Goal: Transaction & Acquisition: Purchase product/service

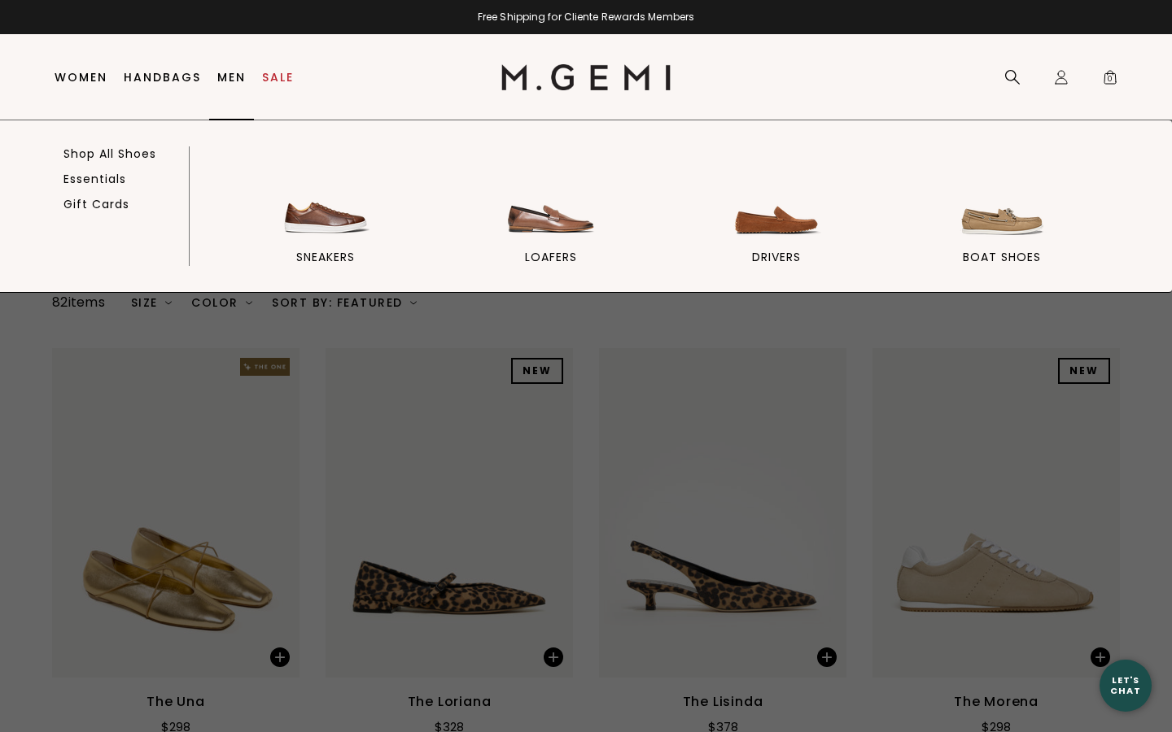
click at [230, 79] on link "Men" at bounding box center [231, 77] width 28 height 13
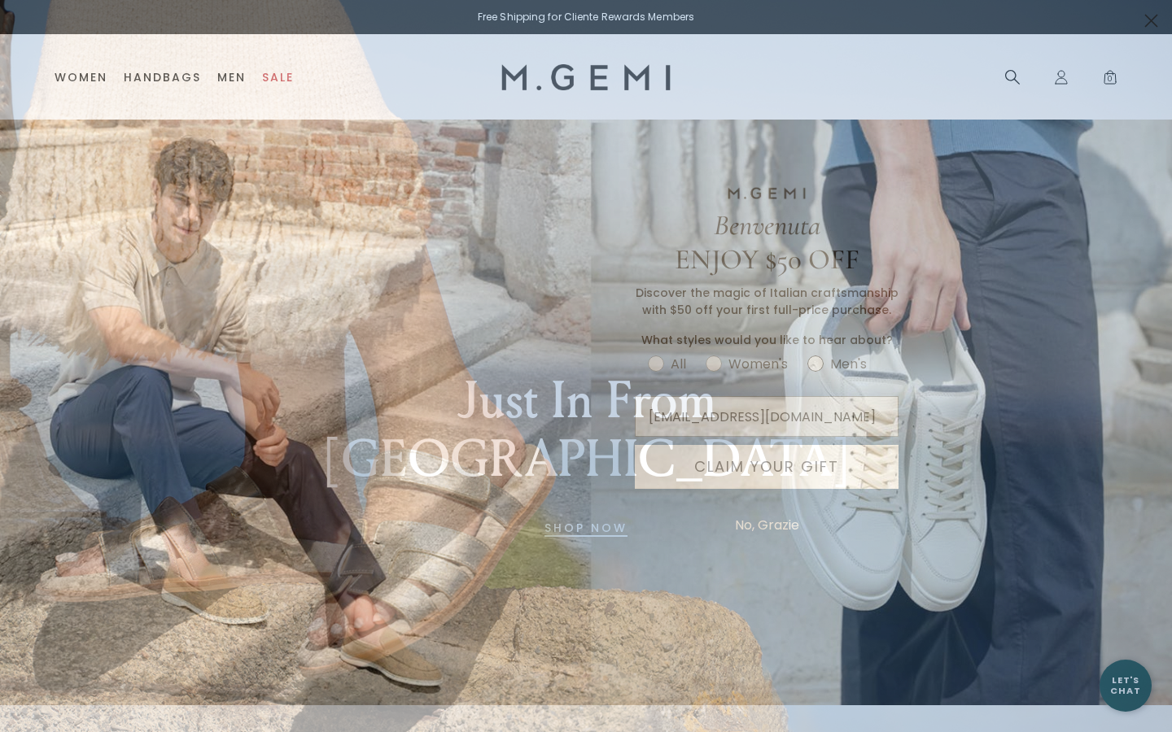
type input "mariabrooks2002@gmail.com"
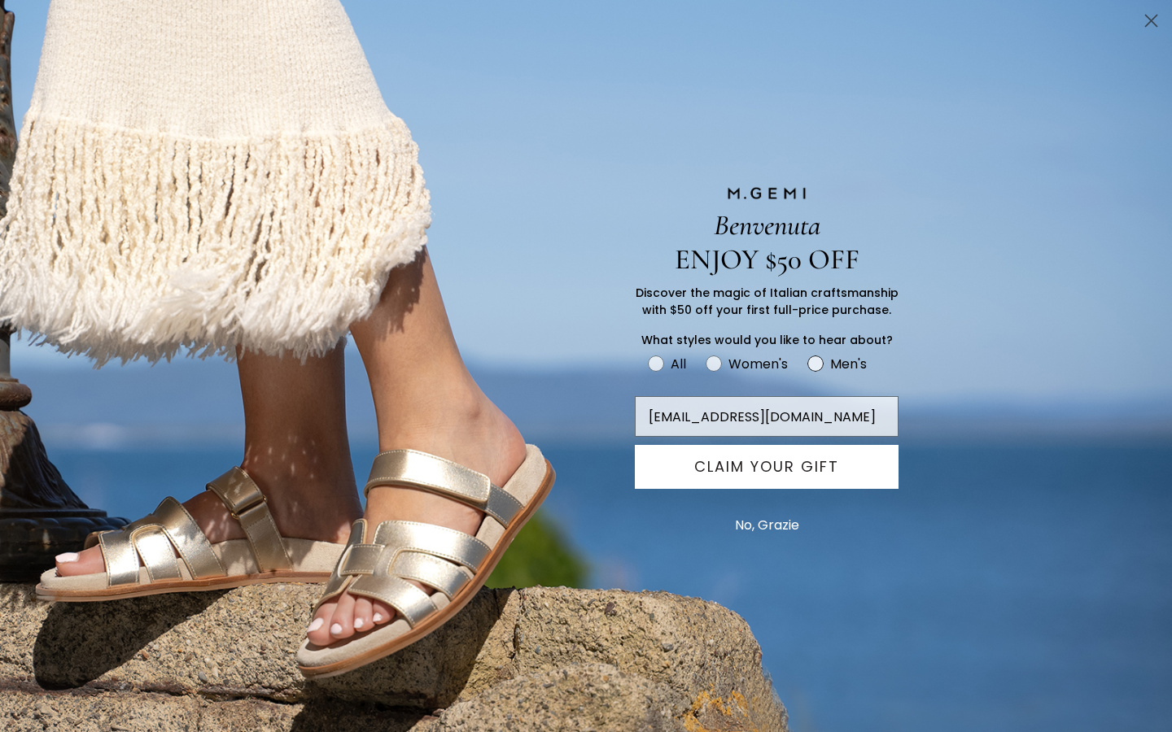
click at [820, 356] on icon "FULLSCREEN Form" at bounding box center [815, 364] width 16 height 16
click at [648, 353] on input "Men's" at bounding box center [647, 352] width 1 height 1
radio input "true"
click at [799, 464] on button "CLAIM YOUR GIFT" at bounding box center [767, 467] width 264 height 44
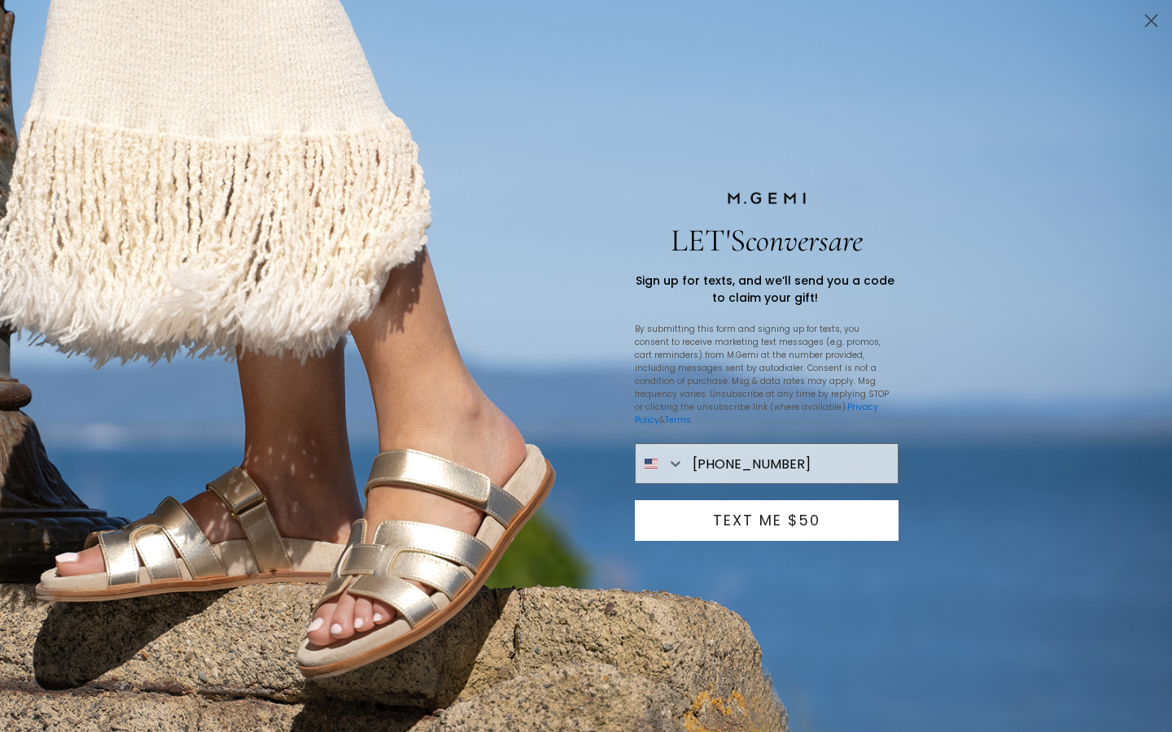
type input "315-794-9319"
click at [822, 508] on button "TEXT ME $50" at bounding box center [767, 520] width 264 height 41
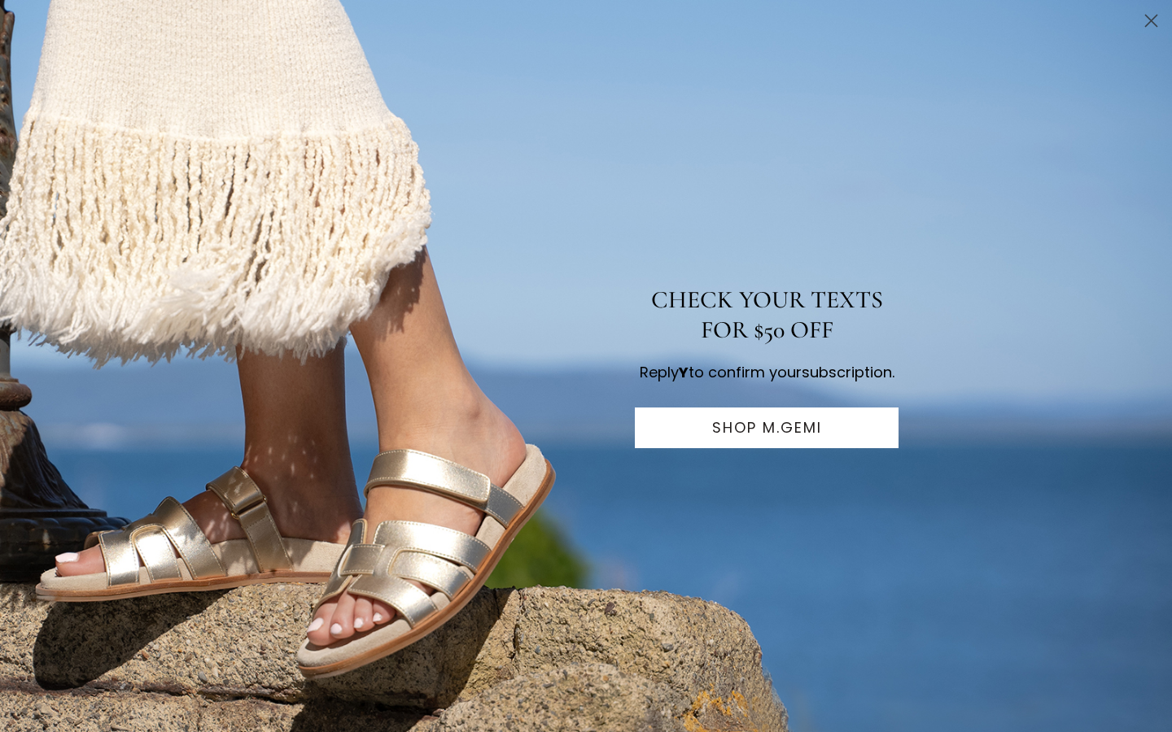
click at [836, 448] on button "SHOP M.GEMI" at bounding box center [767, 428] width 264 height 41
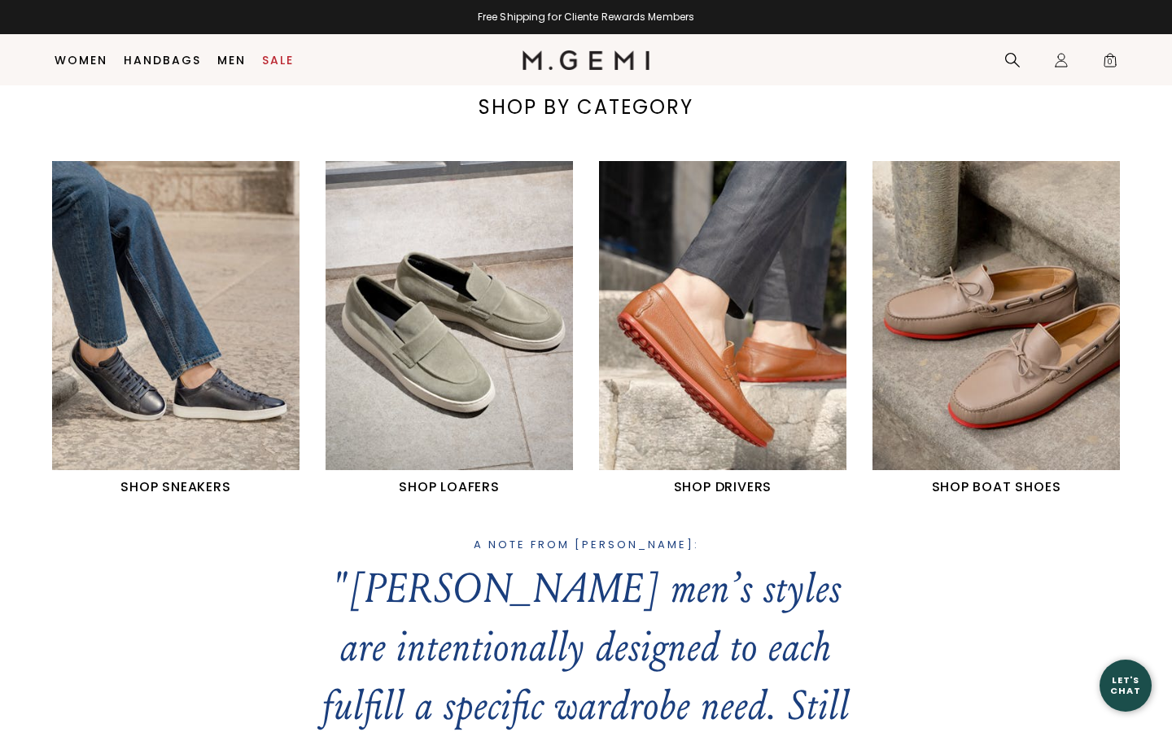
scroll to position [696, 0]
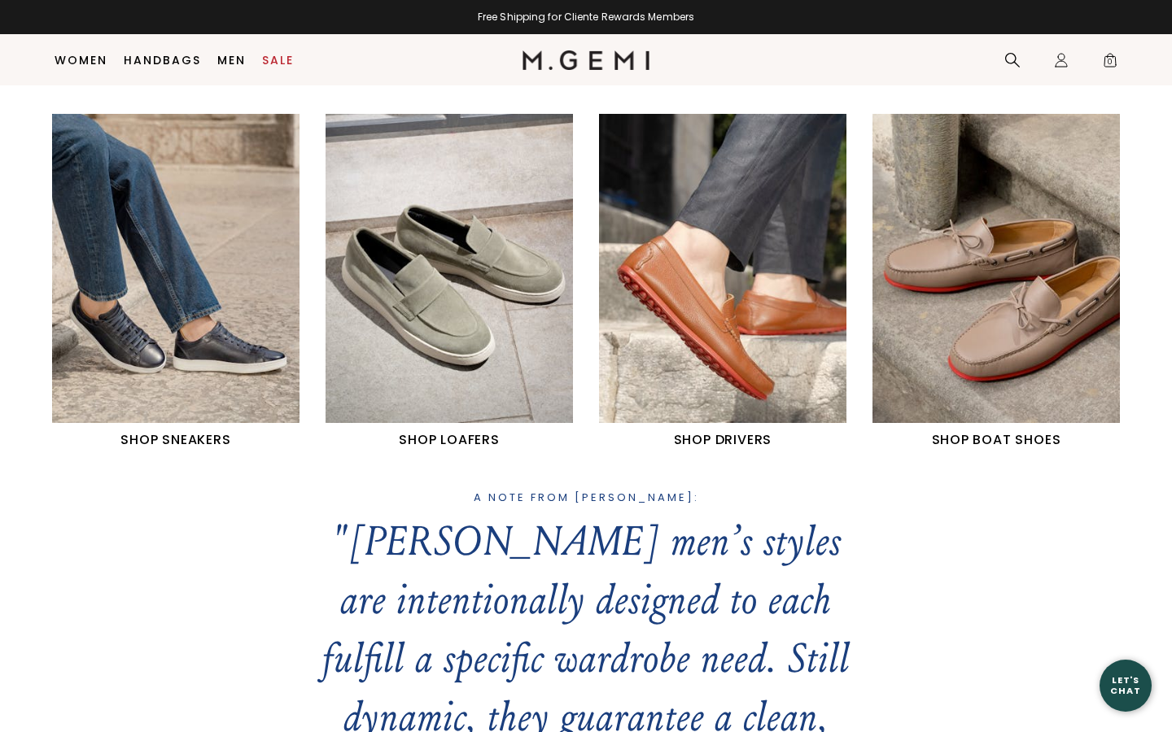
click at [138, 353] on img "1 / 4" at bounding box center [175, 268] width 247 height 309
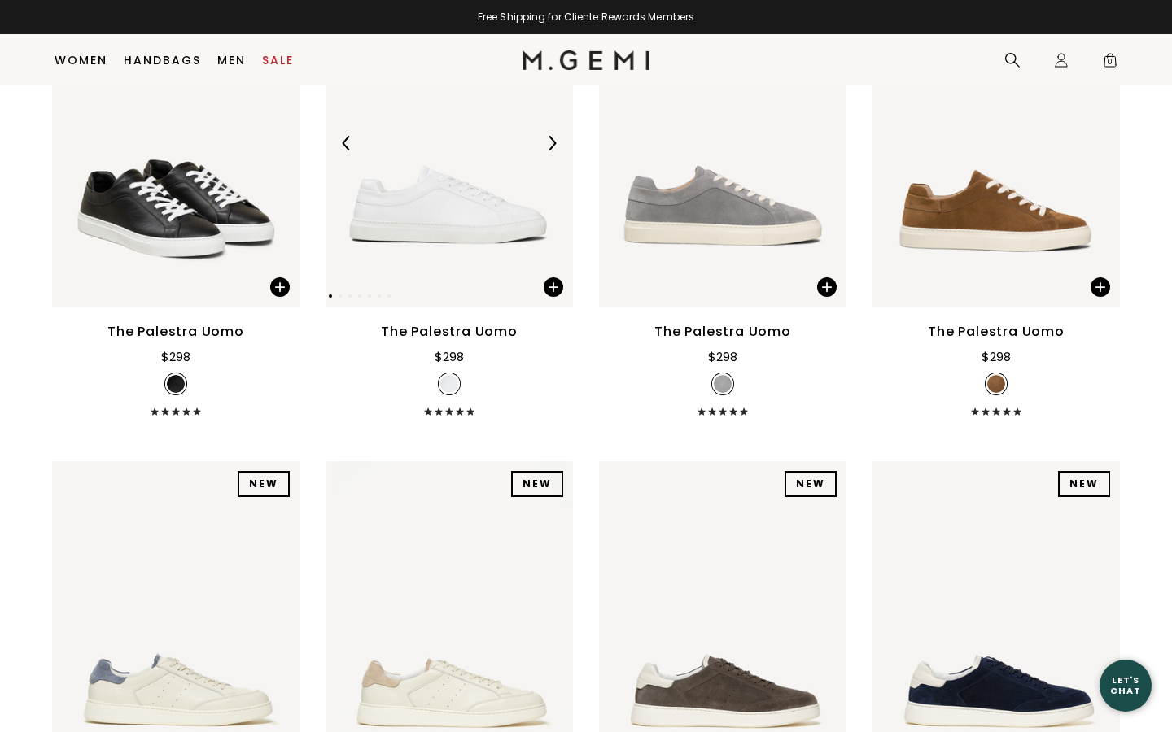
scroll to position [330, 0]
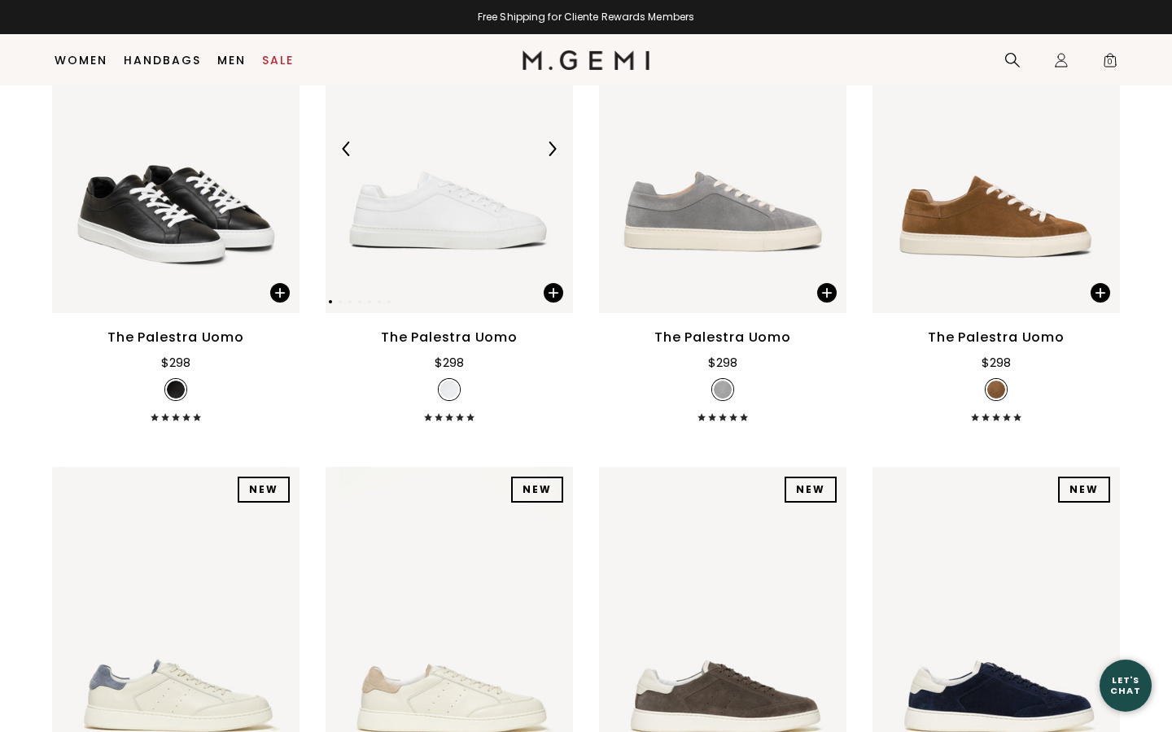
click at [372, 222] on img at bounding box center [448, 149] width 247 height 330
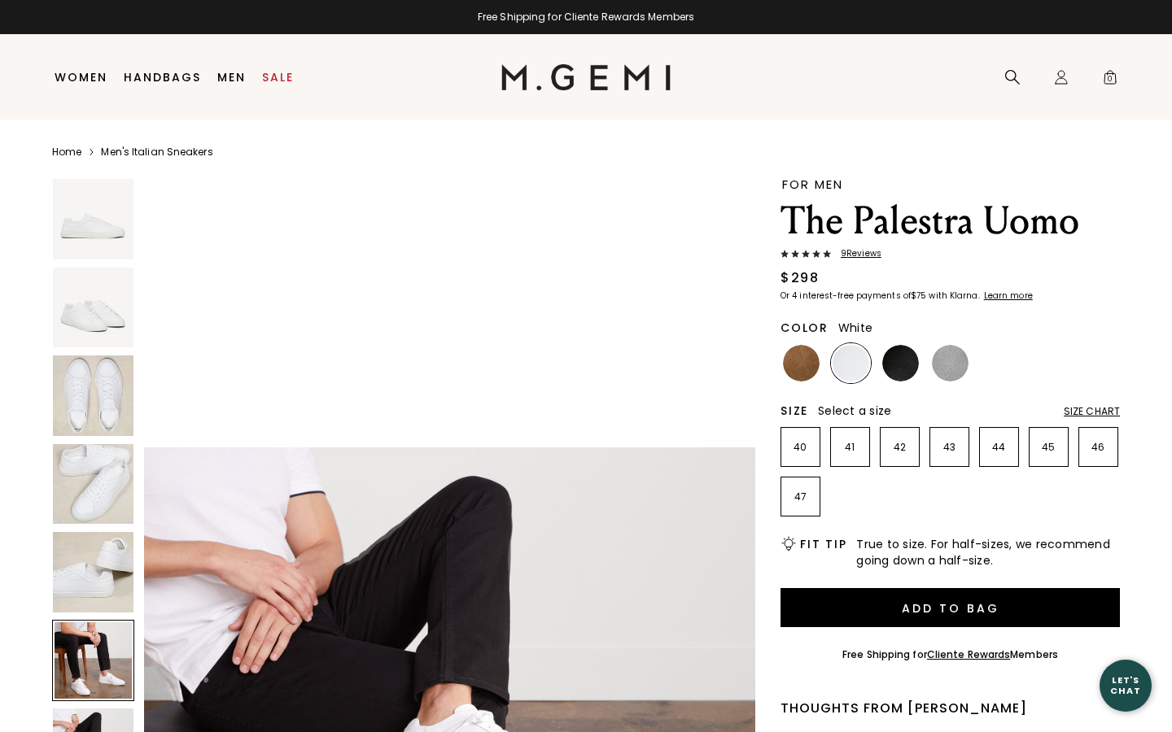
scroll to position [3775, 0]
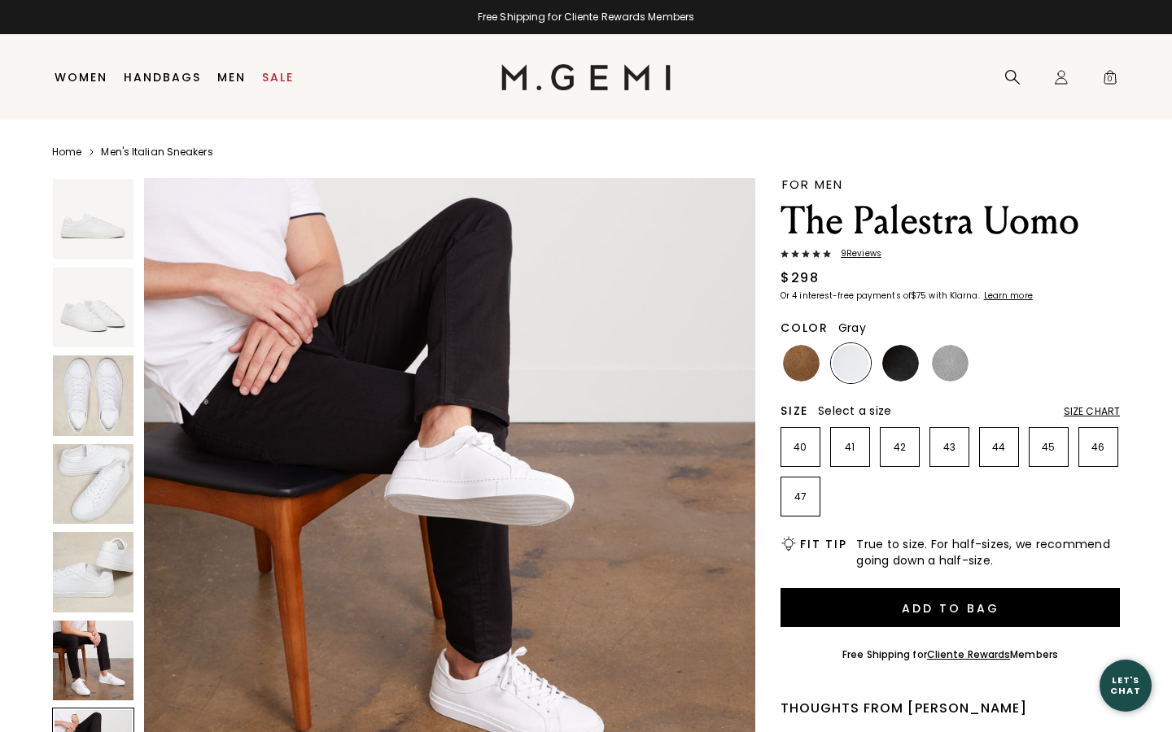
click at [953, 372] on img at bounding box center [950, 363] width 37 height 37
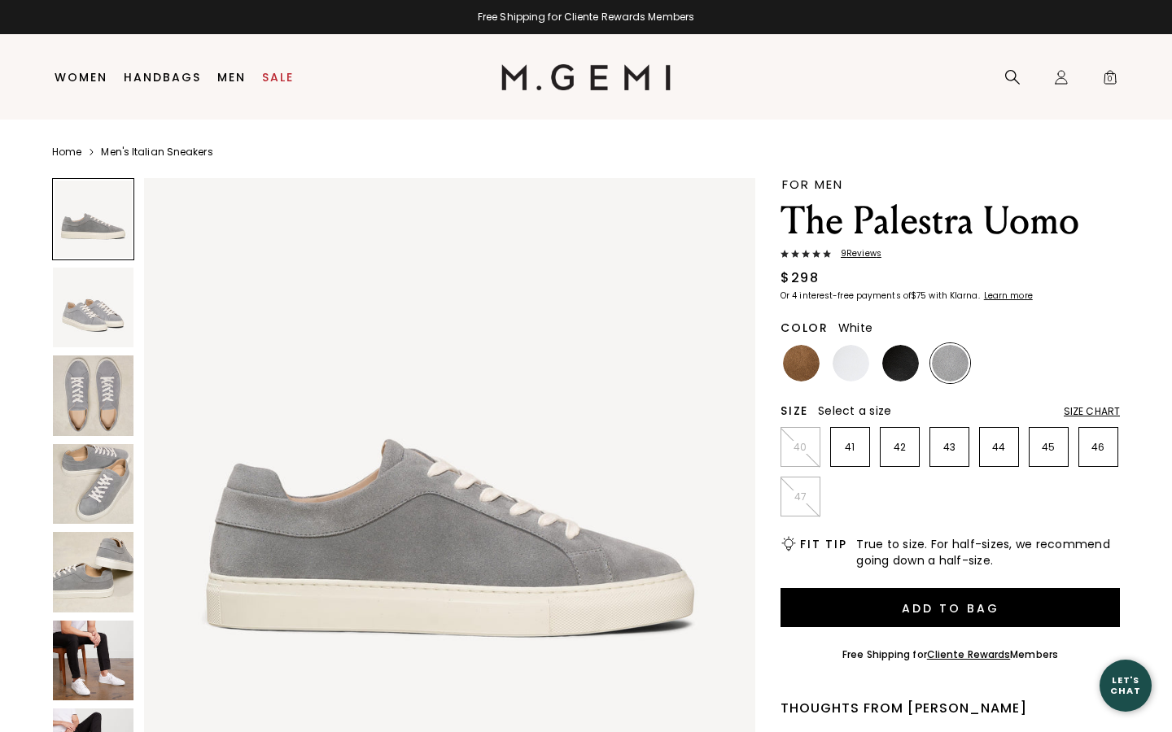
click at [849, 359] on img at bounding box center [850, 363] width 37 height 37
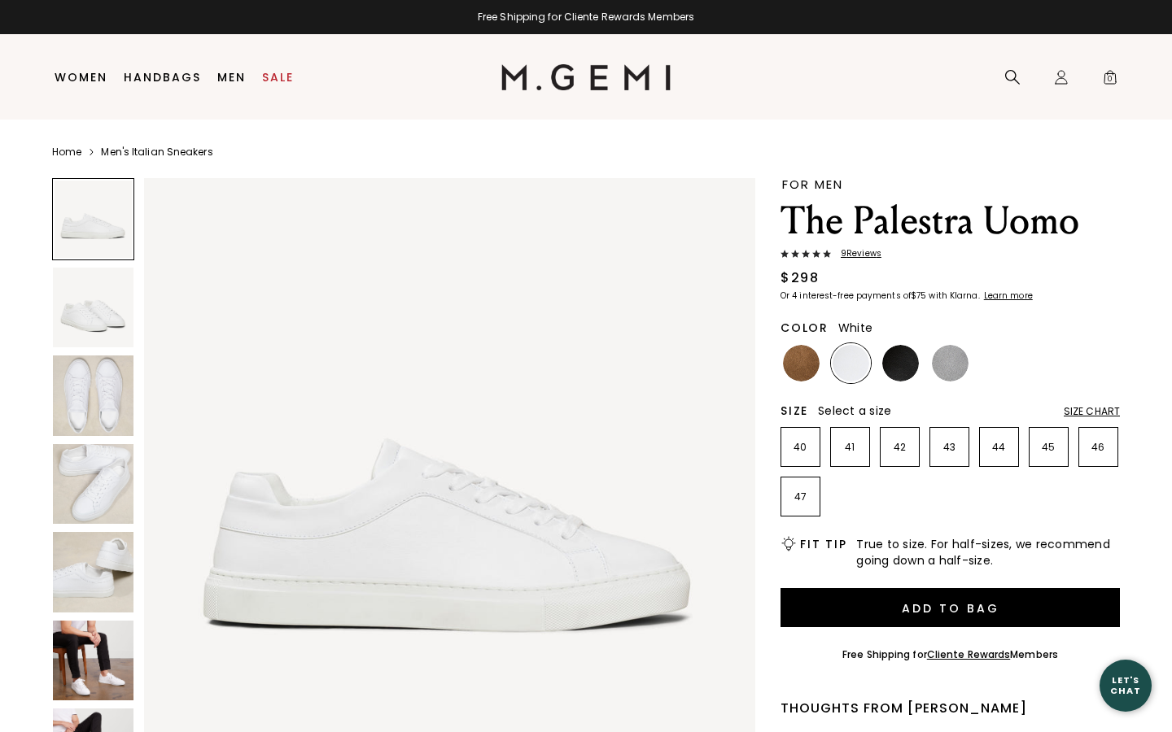
click at [1108, 408] on div "Size Chart" at bounding box center [1091, 411] width 56 height 13
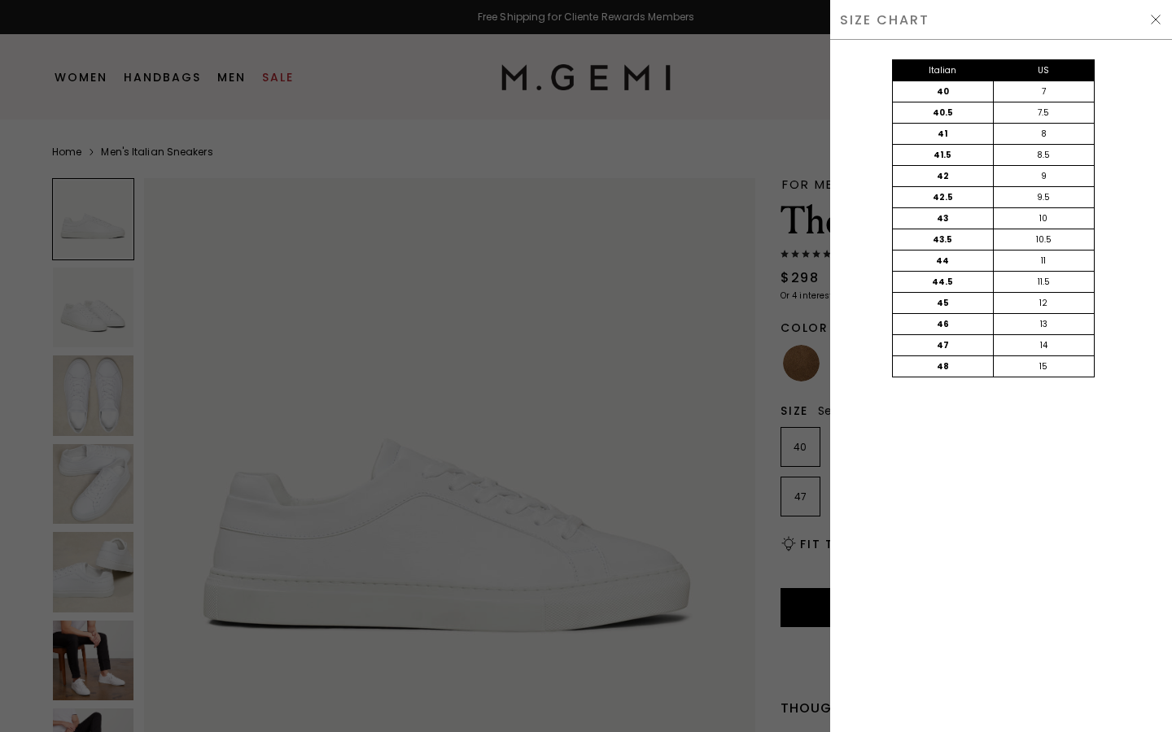
click at [1154, 12] on div "SIZE CHART" at bounding box center [1001, 20] width 342 height 40
click at [1152, 16] on img at bounding box center [1155, 19] width 13 height 13
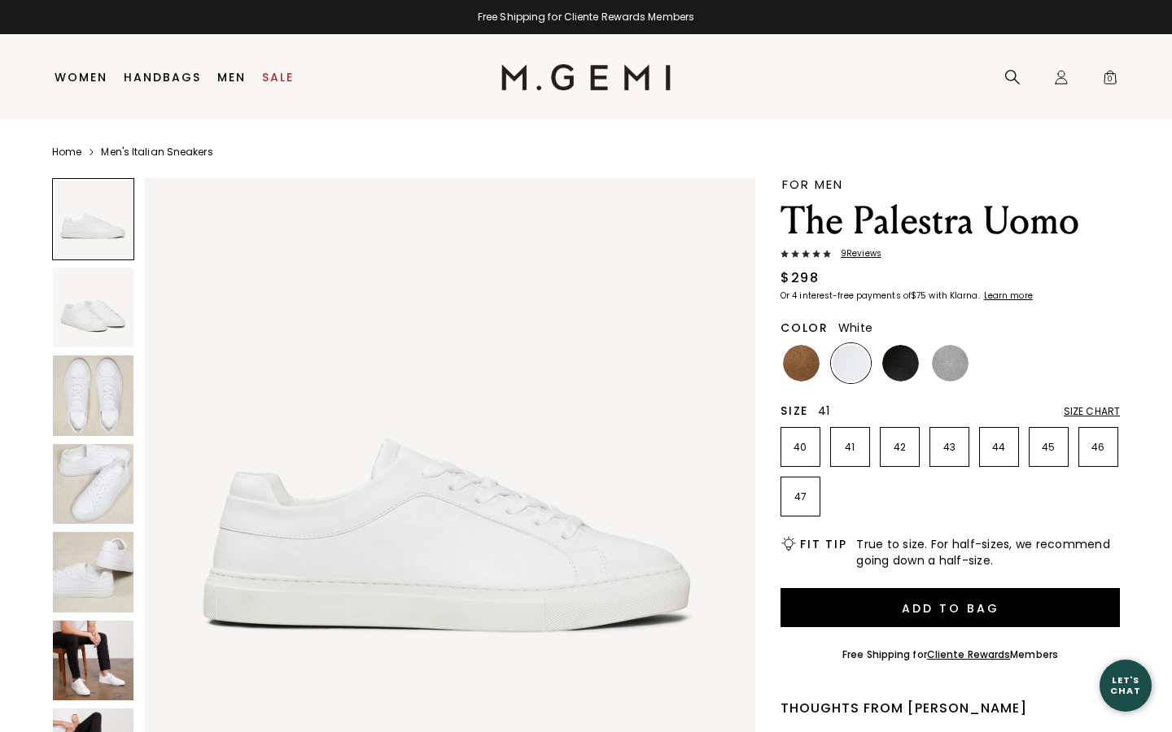
click at [845, 447] on p "41" at bounding box center [850, 447] width 38 height 13
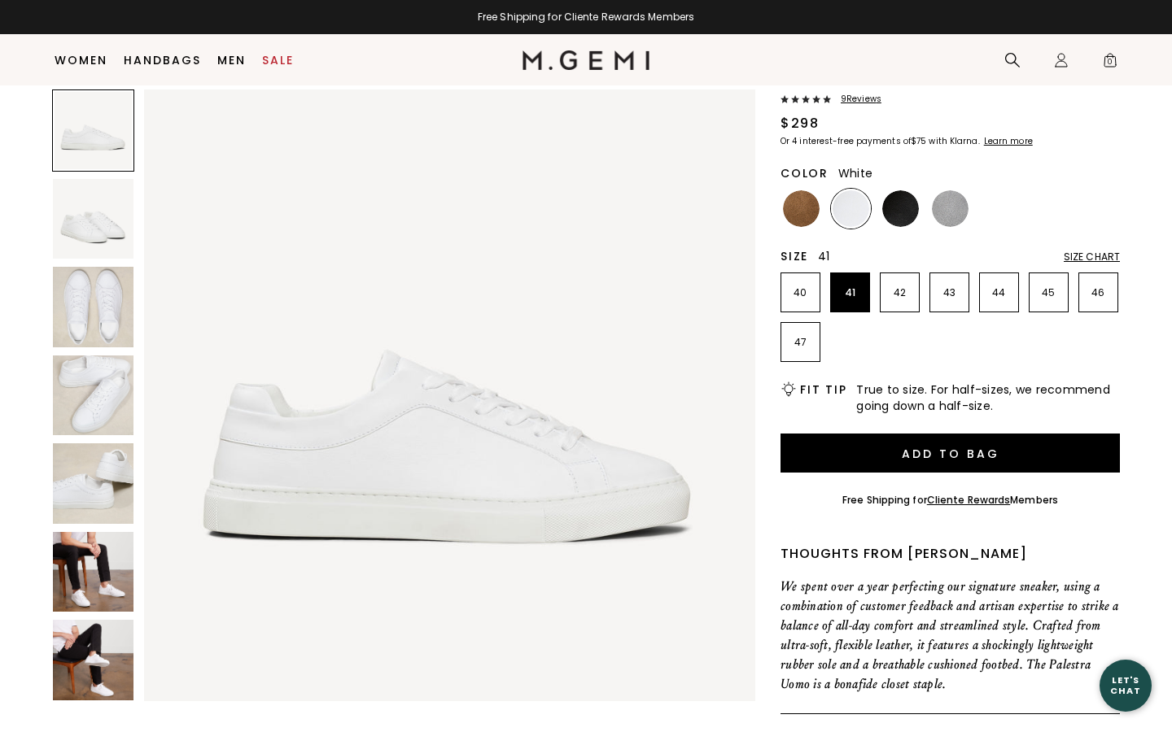
scroll to position [120, 0]
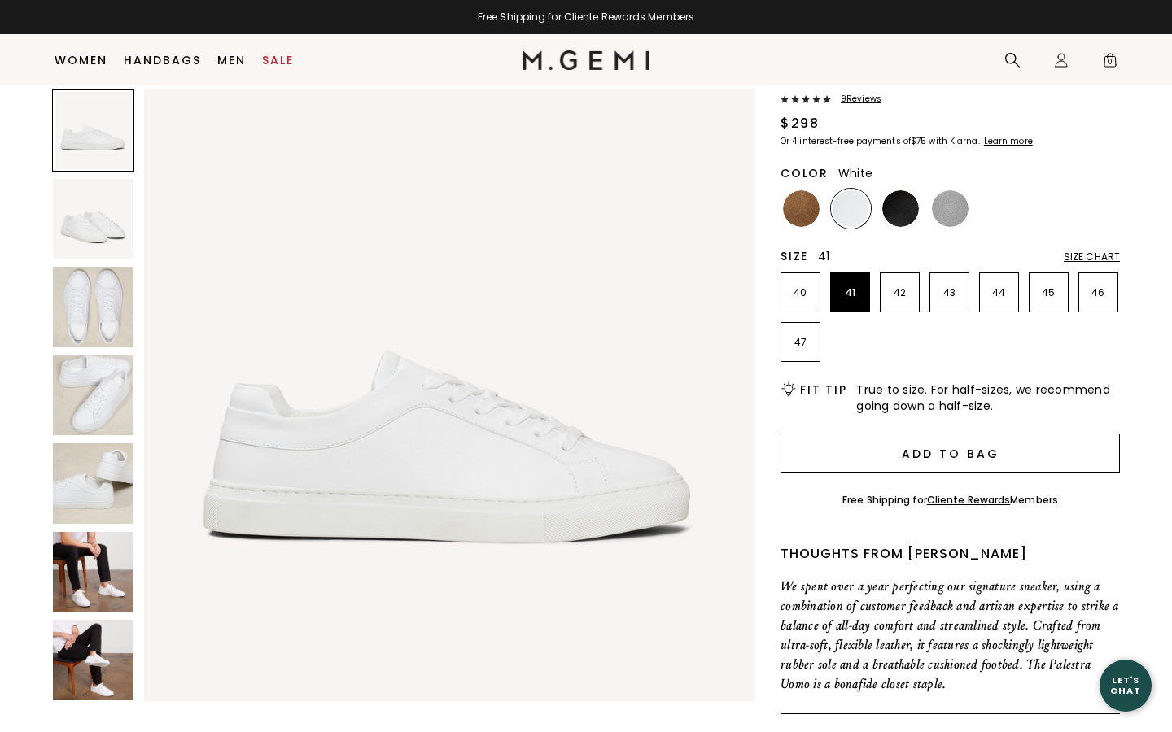
click at [848, 449] on button "Add to Bag" at bounding box center [949, 453] width 339 height 39
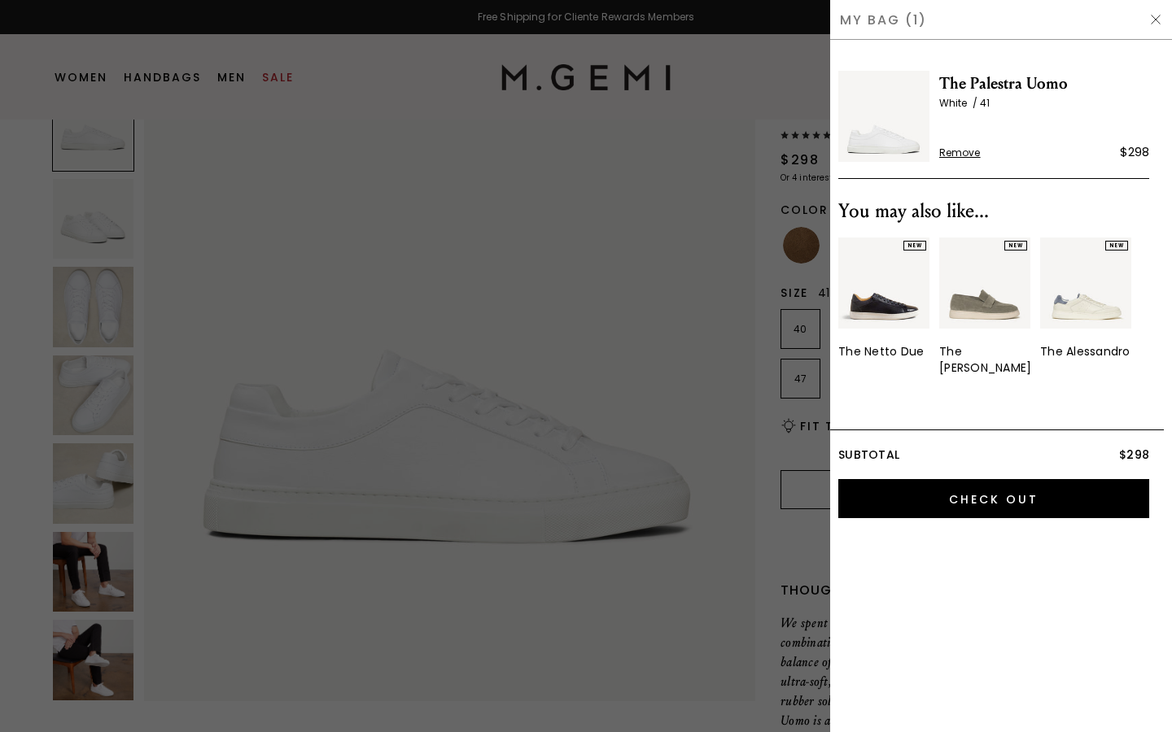
scroll to position [0, 0]
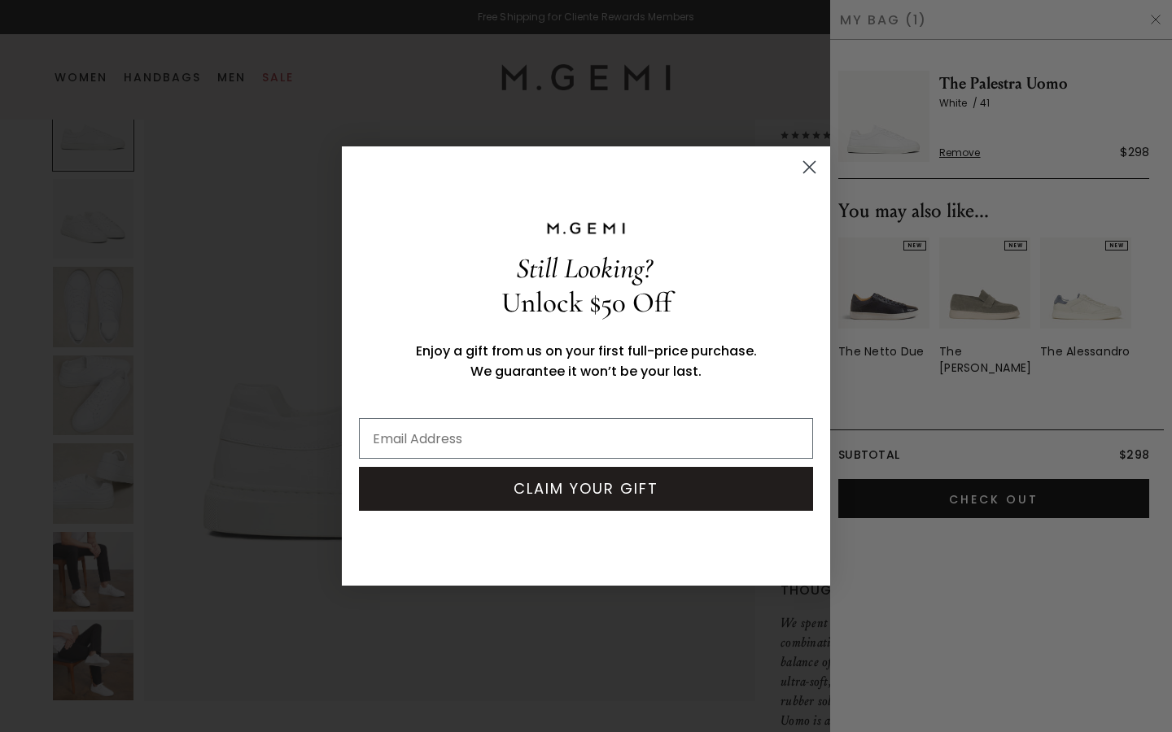
click at [814, 163] on icon "Close dialog" at bounding box center [809, 167] width 11 height 11
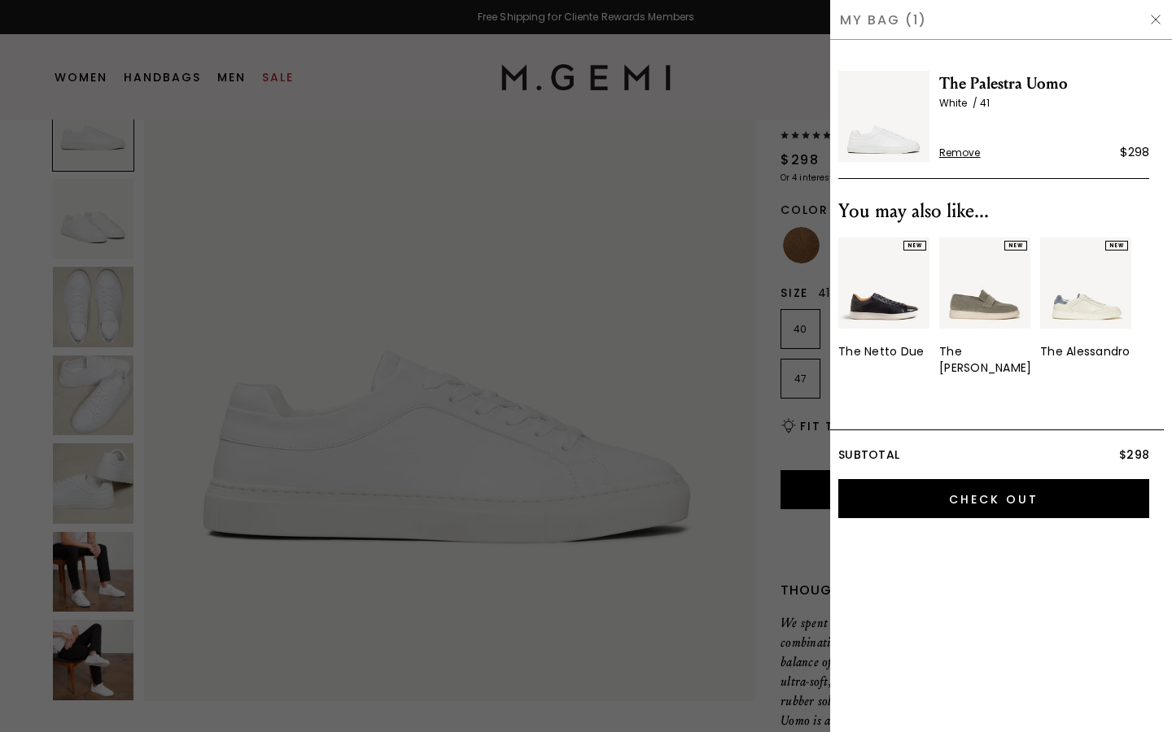
click at [770, 244] on div at bounding box center [586, 366] width 1172 height 732
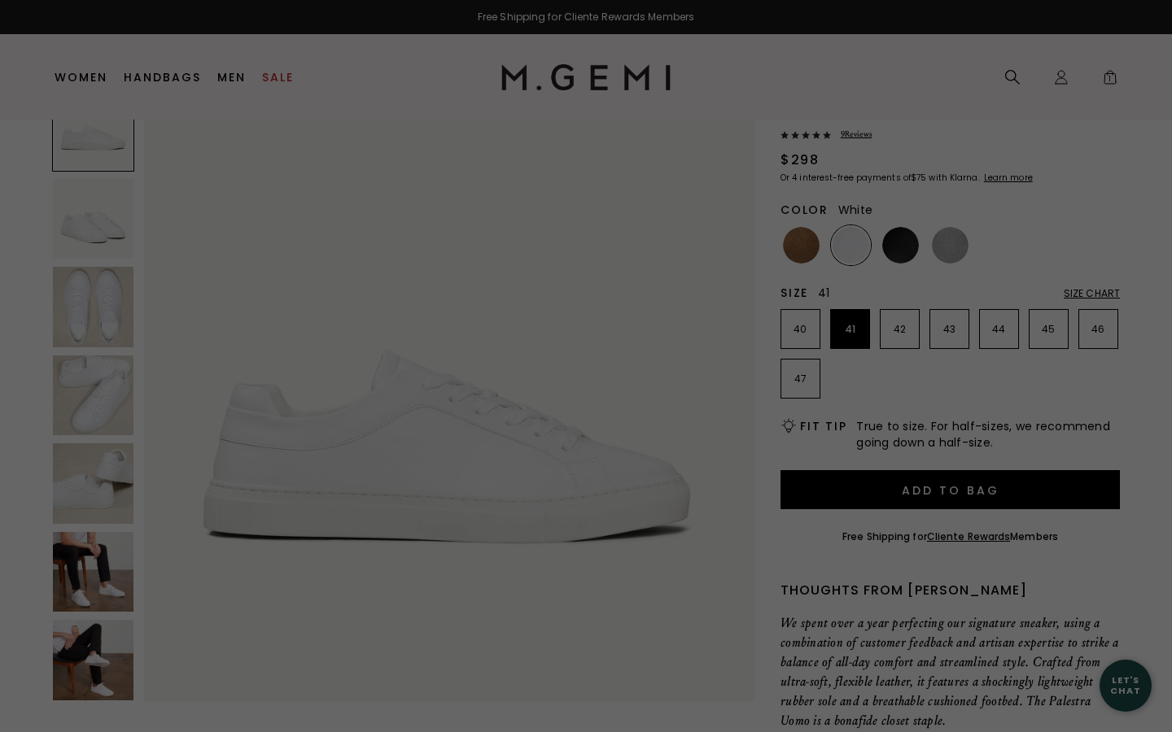
scroll to position [120, 0]
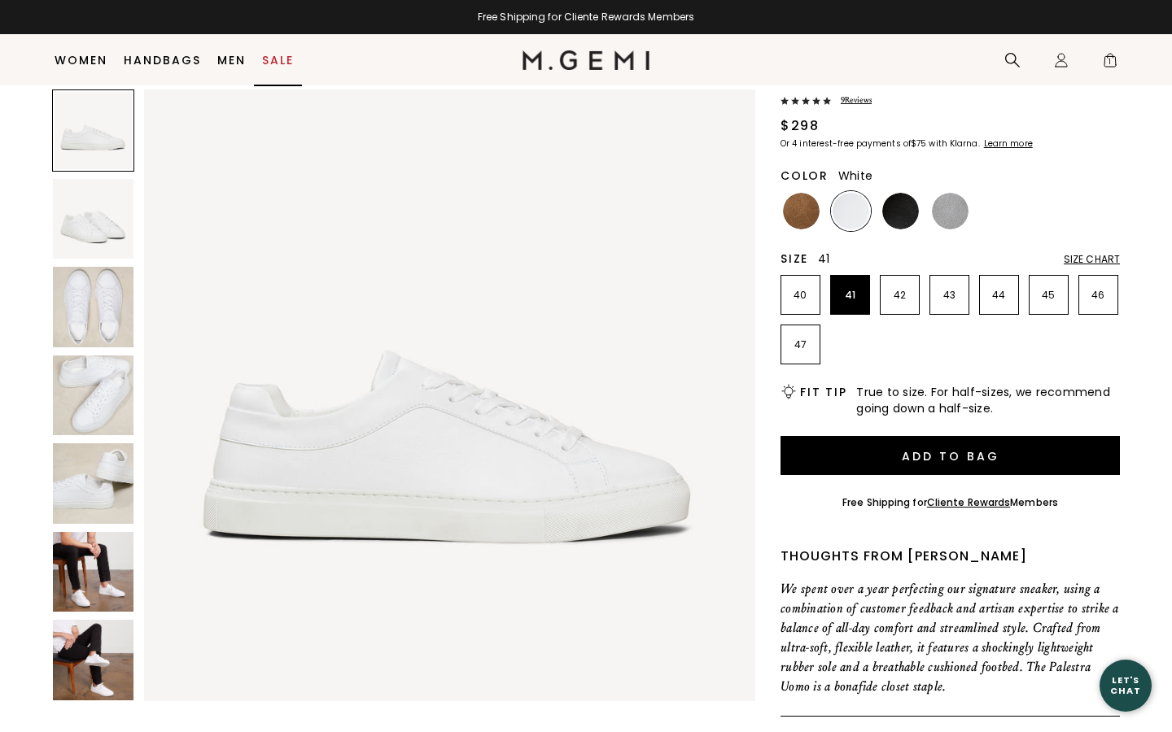
click at [264, 64] on link "Sale" at bounding box center [278, 60] width 32 height 13
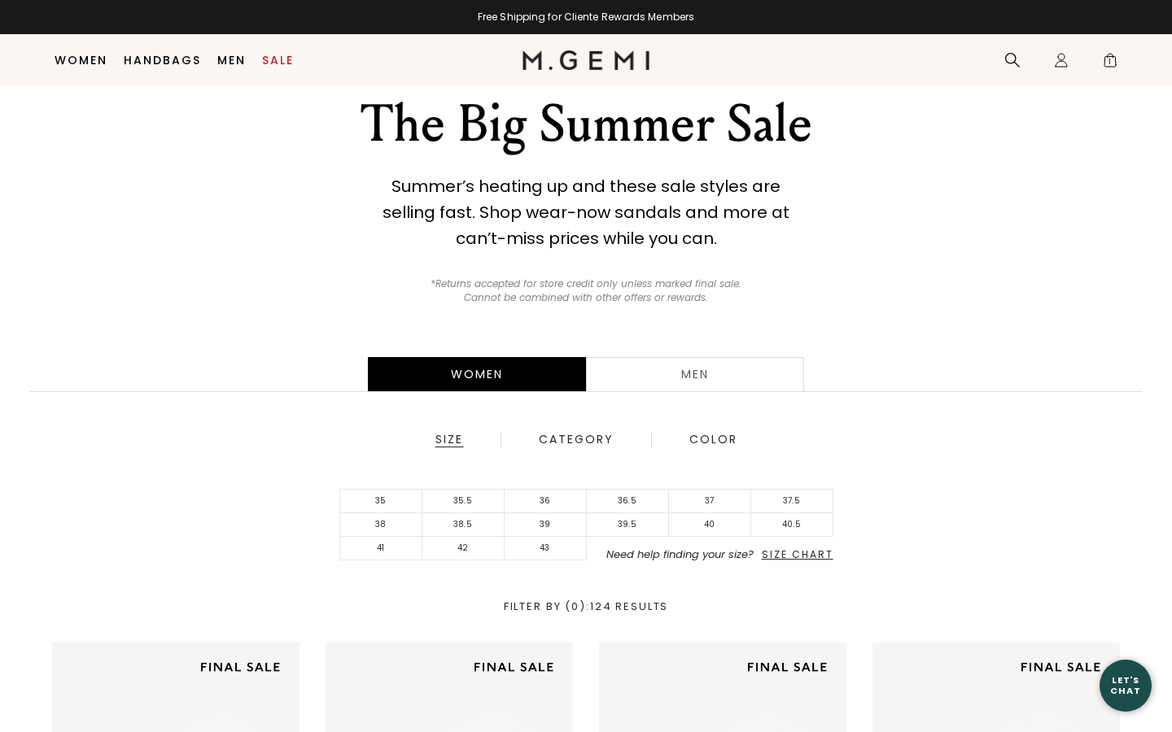
click at [678, 382] on div "Men" at bounding box center [695, 374] width 218 height 34
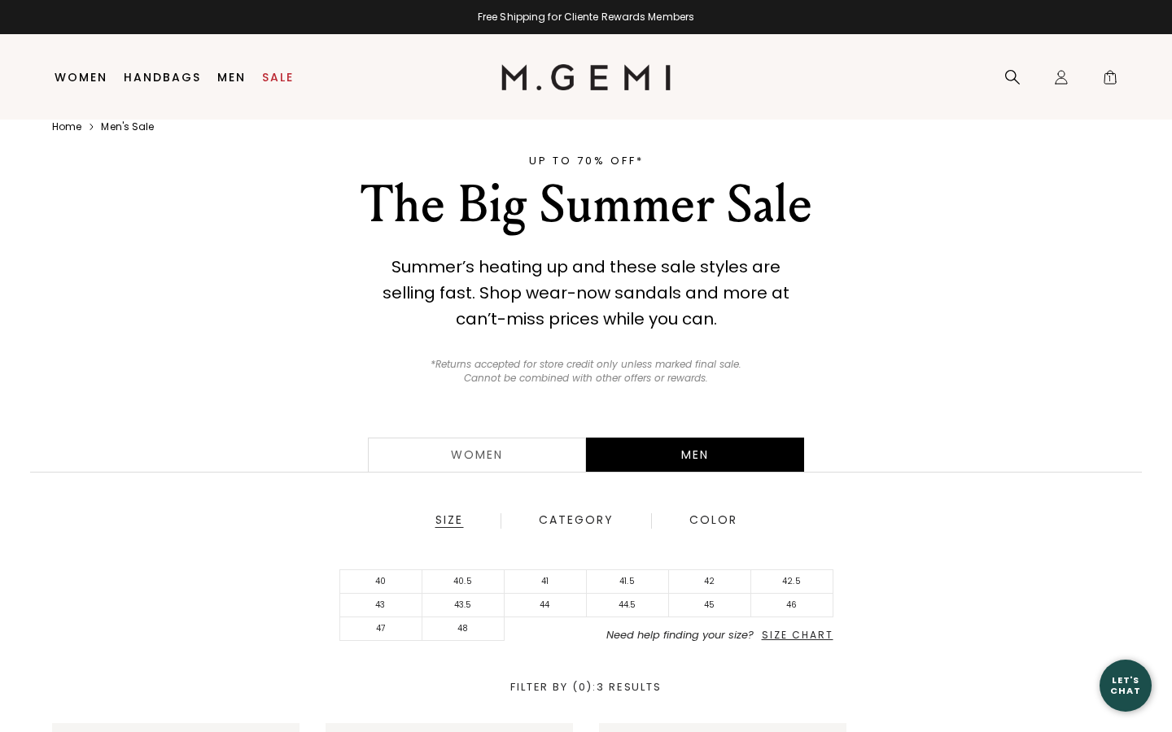
scroll to position [20, 0]
click at [557, 437] on div "Women" at bounding box center [477, 454] width 218 height 34
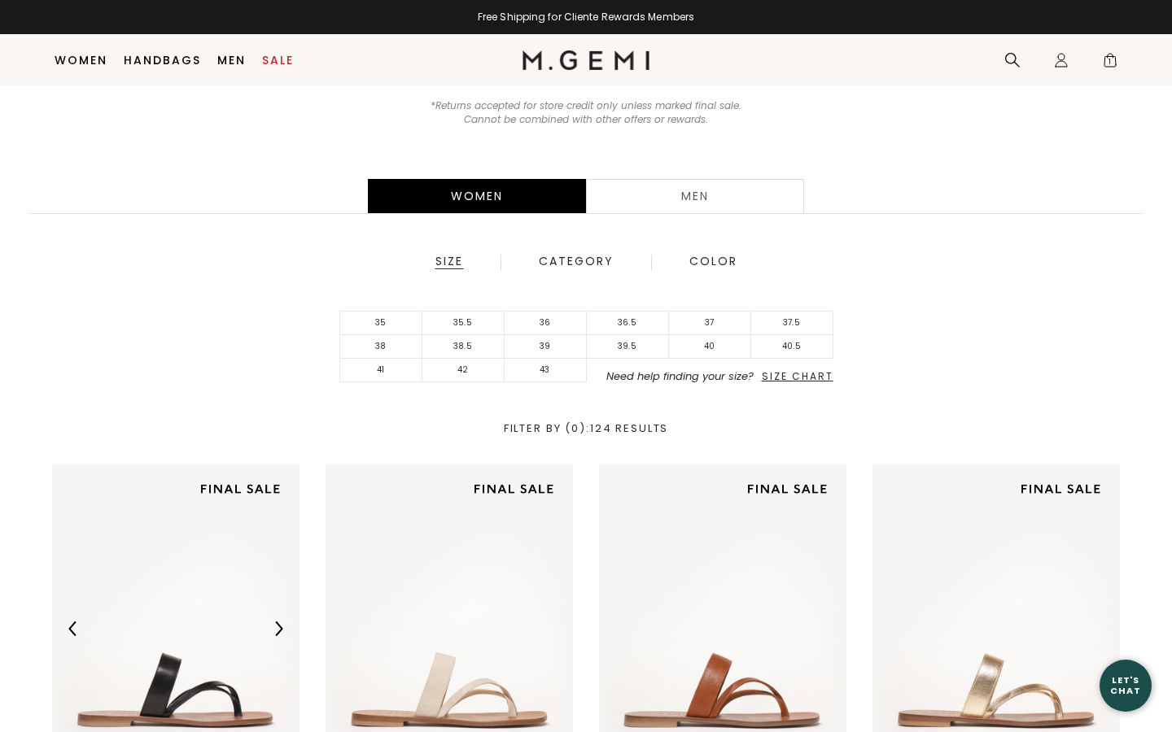
scroll to position [139, 0]
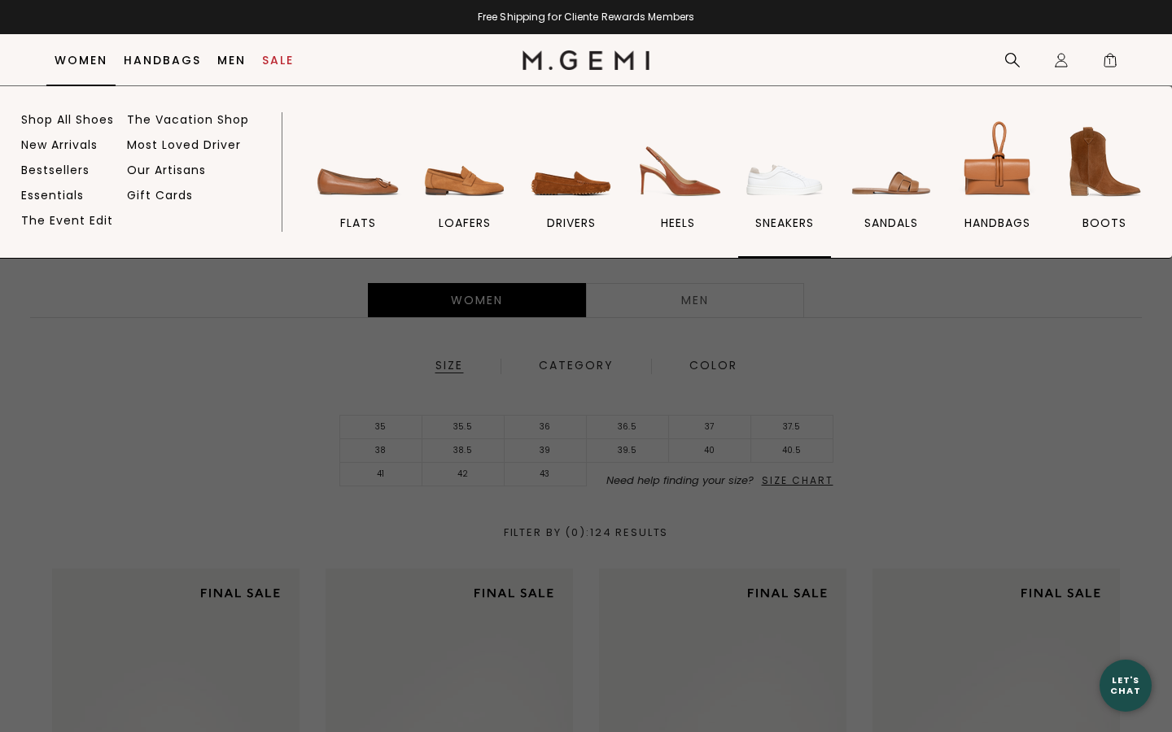
click at [777, 221] on span "sneakers" at bounding box center [784, 223] width 59 height 15
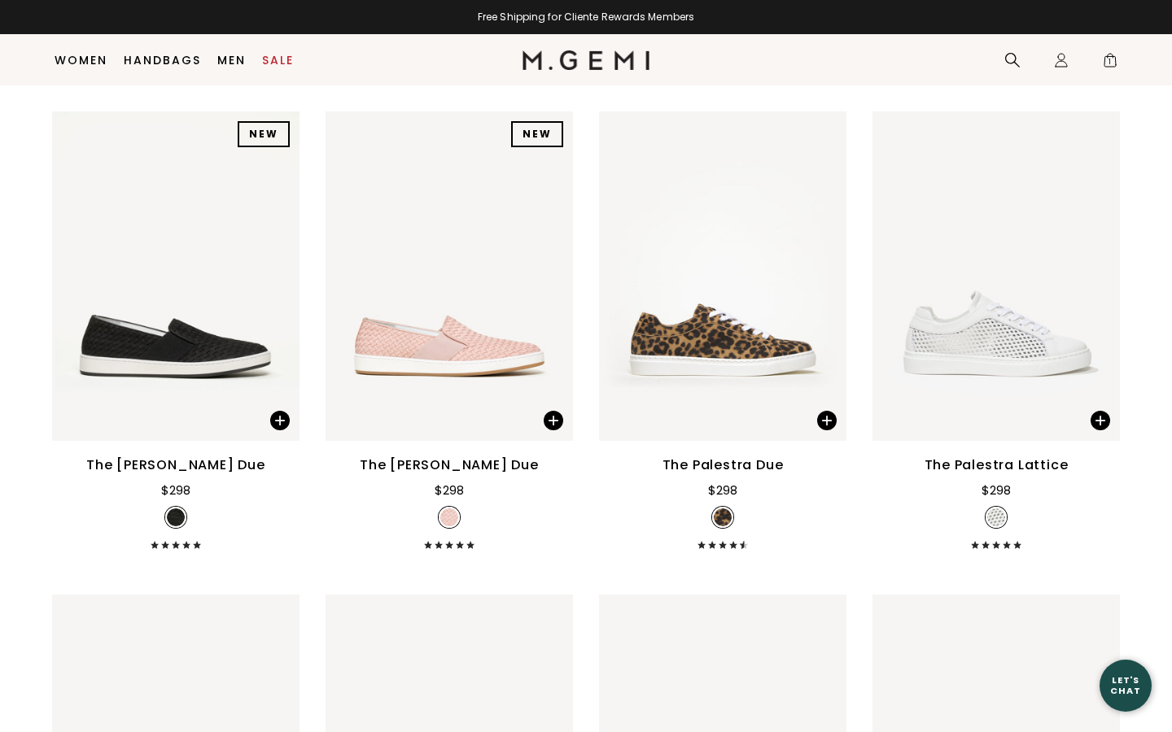
scroll to position [1208, 0]
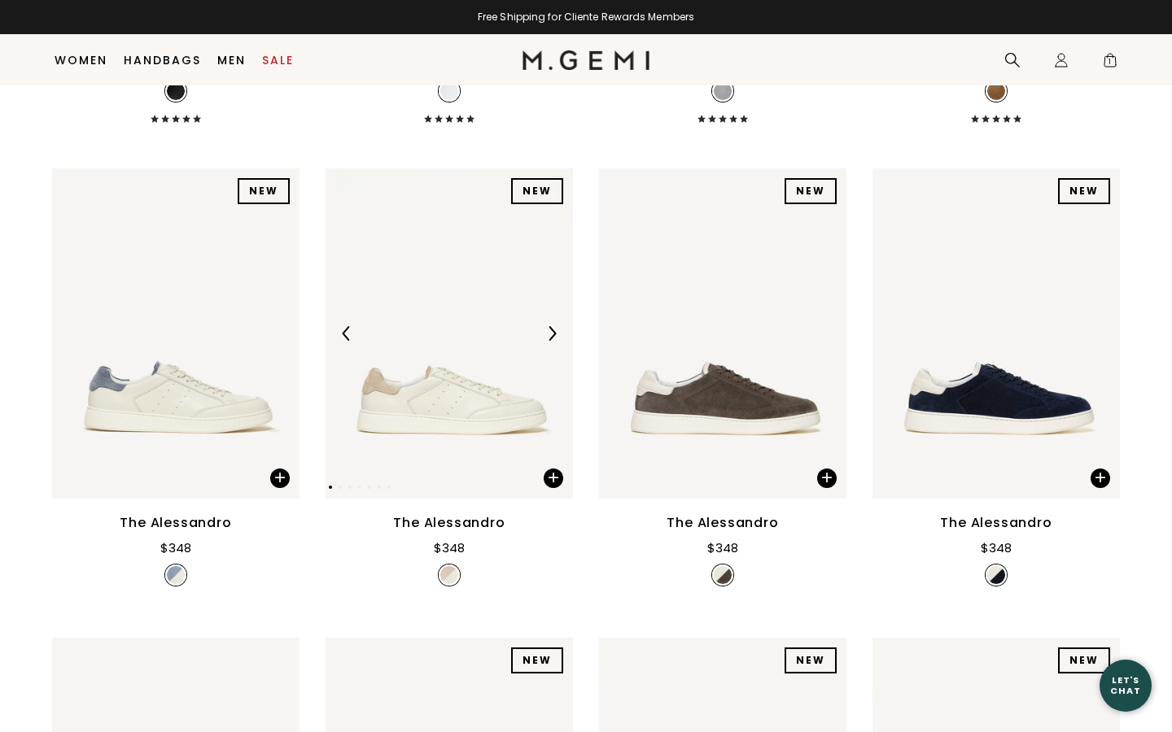
click at [487, 376] on img at bounding box center [448, 333] width 247 height 330
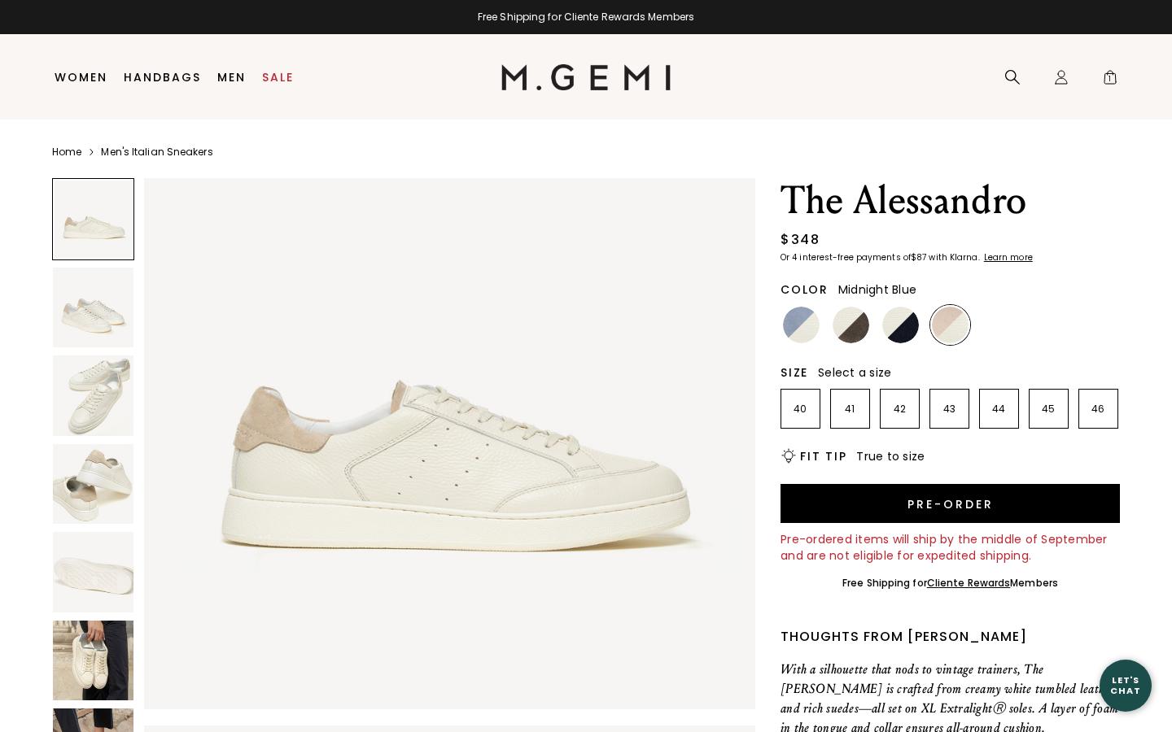
click at [886, 321] on img at bounding box center [900, 325] width 37 height 37
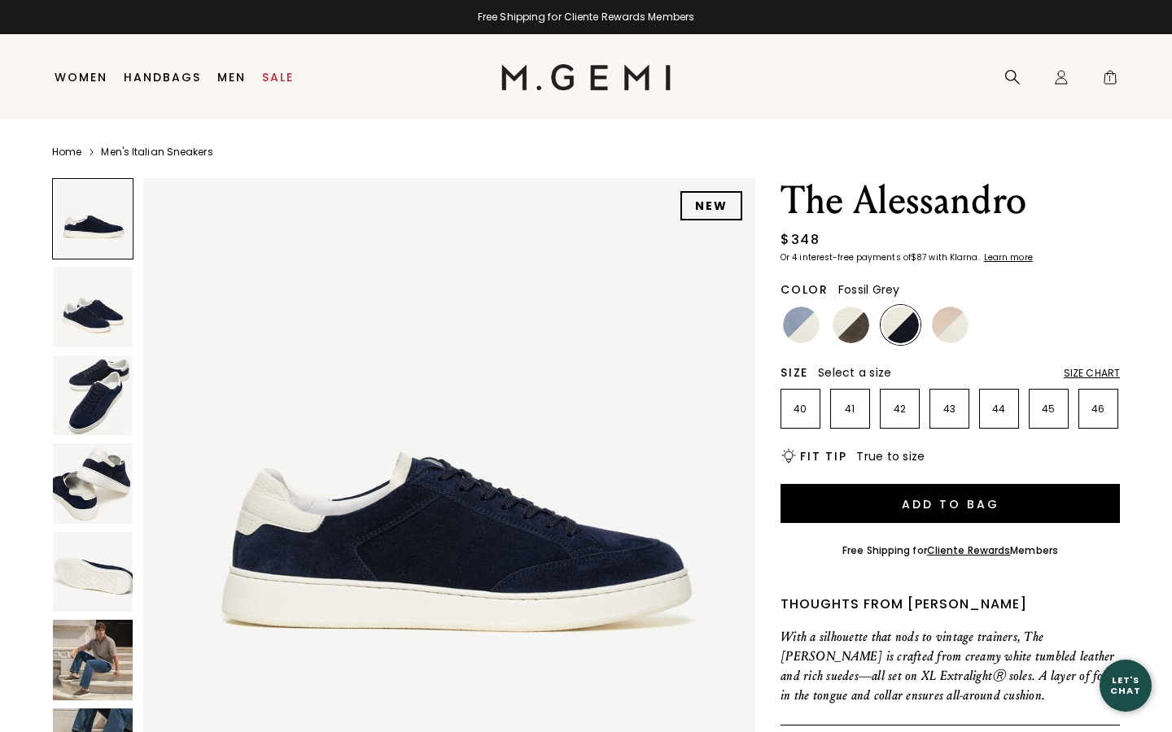
click at [853, 321] on img at bounding box center [850, 325] width 37 height 37
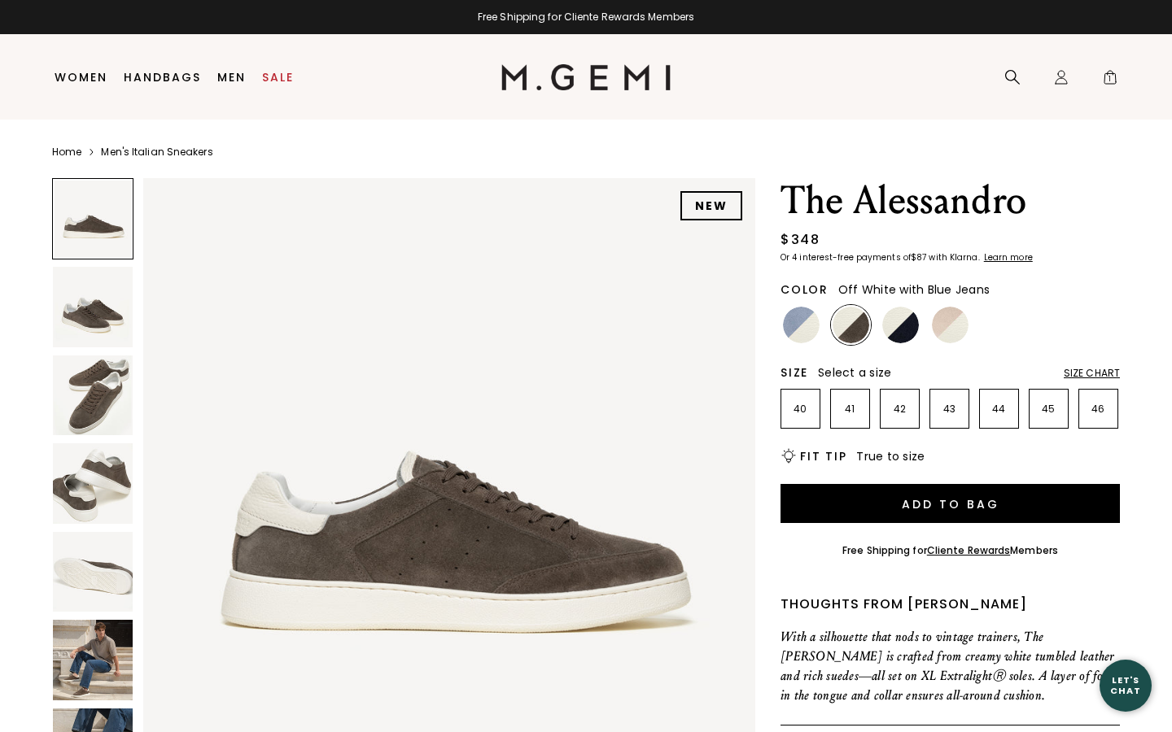
click at [809, 318] on img at bounding box center [801, 325] width 37 height 37
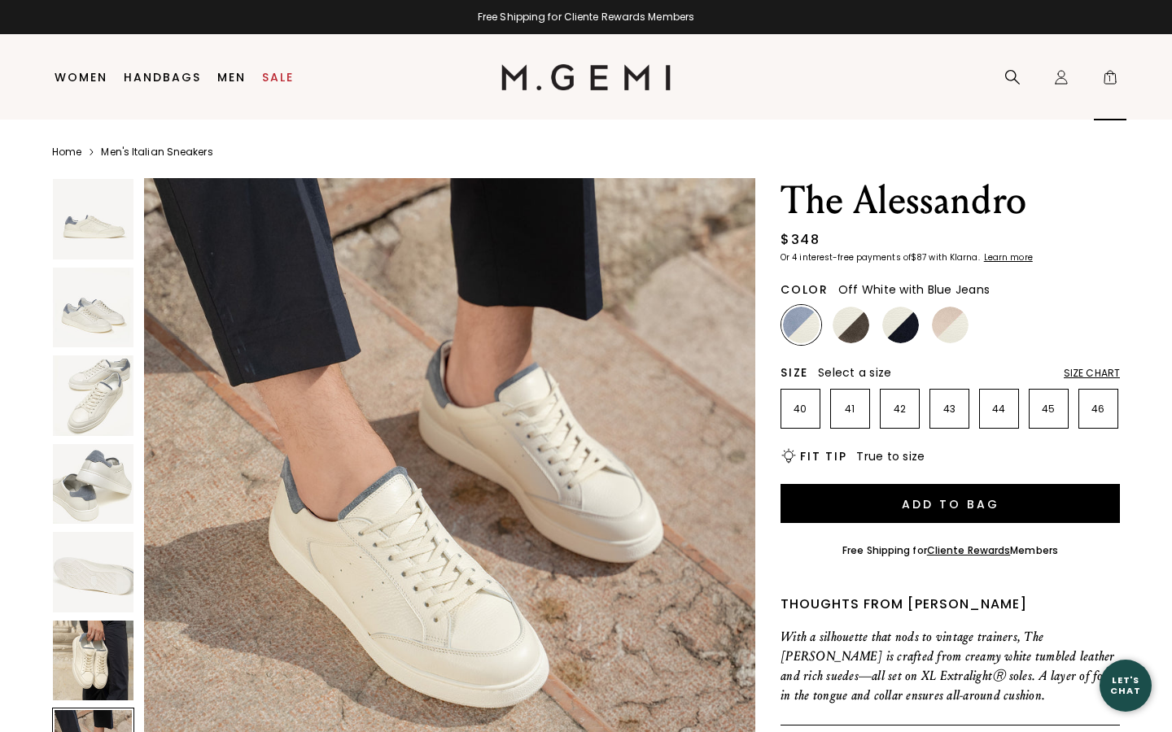
click at [1111, 87] on span "1" at bounding box center [1110, 80] width 16 height 16
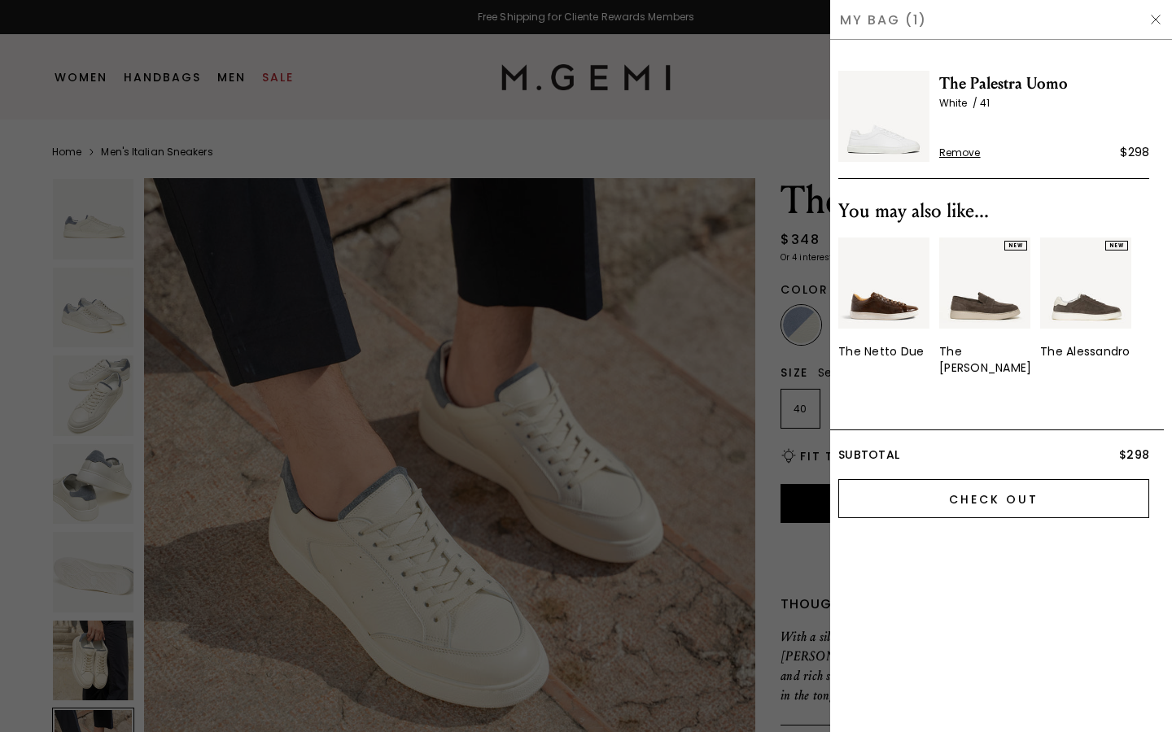
click at [1034, 479] on input "Check Out" at bounding box center [993, 498] width 311 height 39
